Goal: Check status: Check status

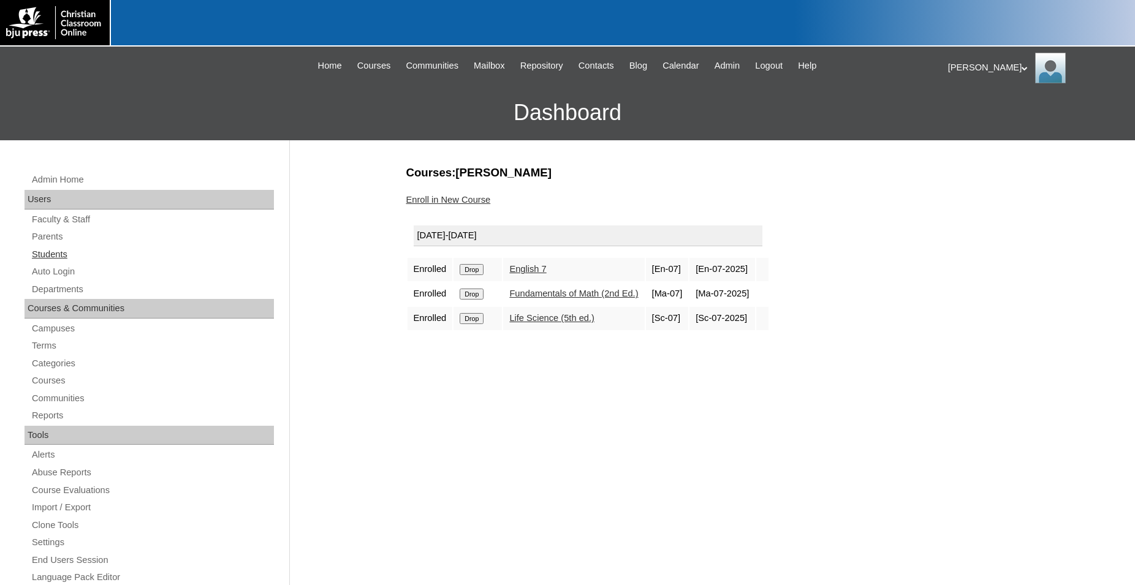
click at [67, 254] on link "Students" at bounding box center [152, 254] width 243 height 15
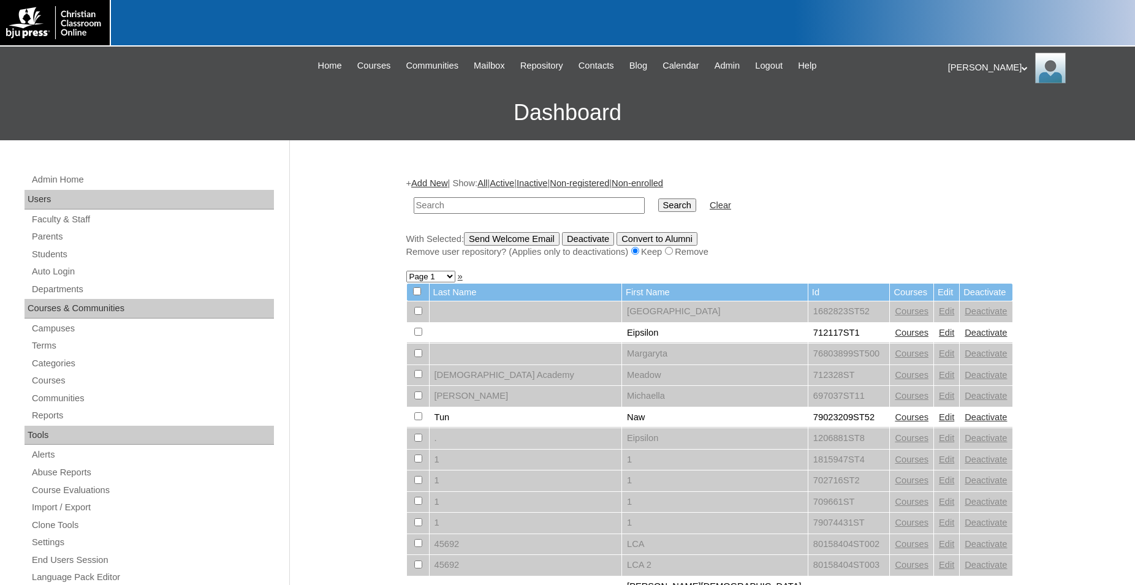
click at [531, 208] on input "text" at bounding box center [529, 205] width 231 height 17
type input "697440"
click at [658, 199] on input "Search" at bounding box center [677, 205] width 38 height 13
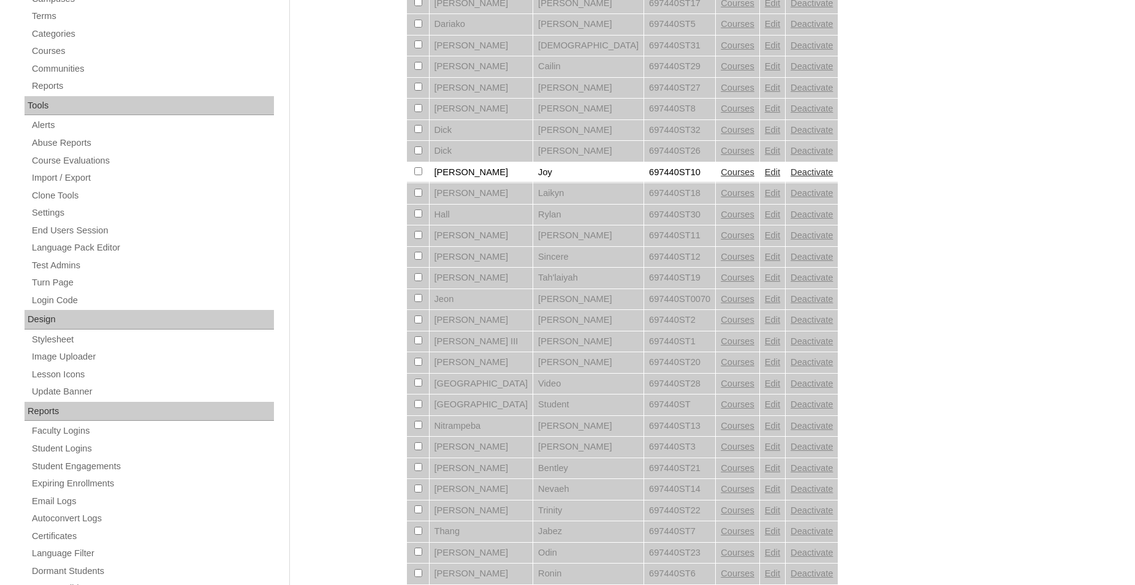
scroll to position [322, 0]
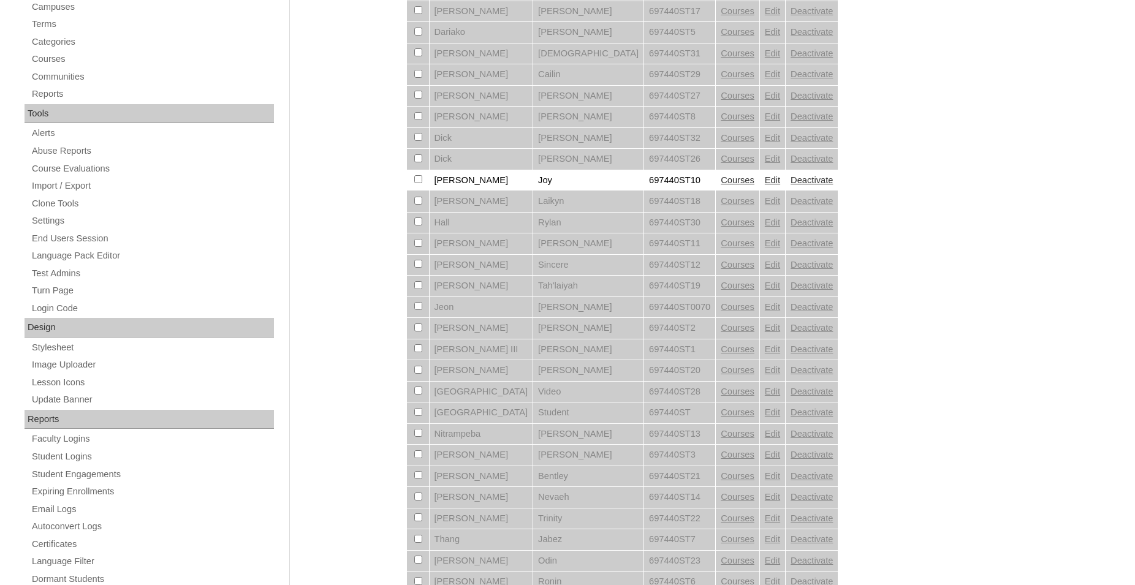
click at [721, 185] on link "Courses" at bounding box center [738, 180] width 34 height 10
